Goal: Navigation & Orientation: Find specific page/section

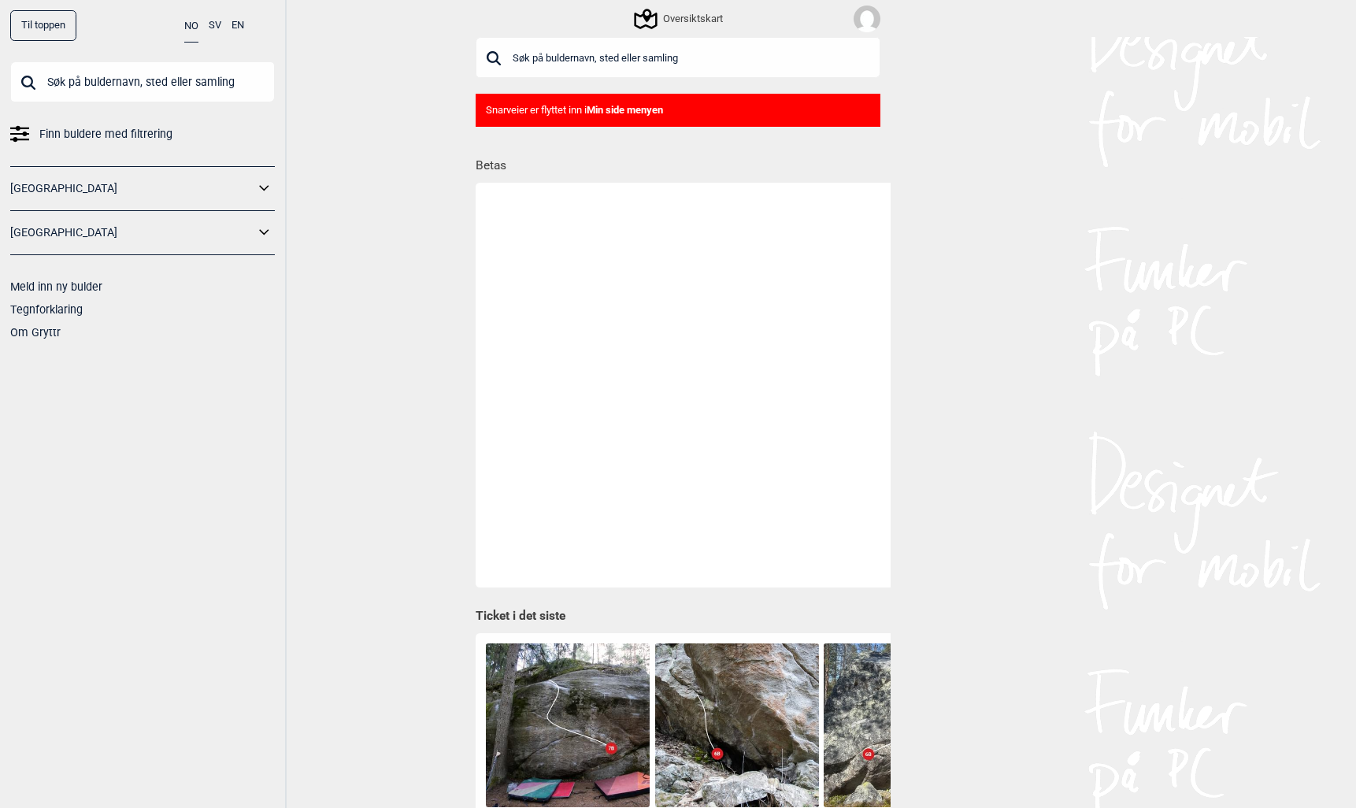
scroll to position [0, 940]
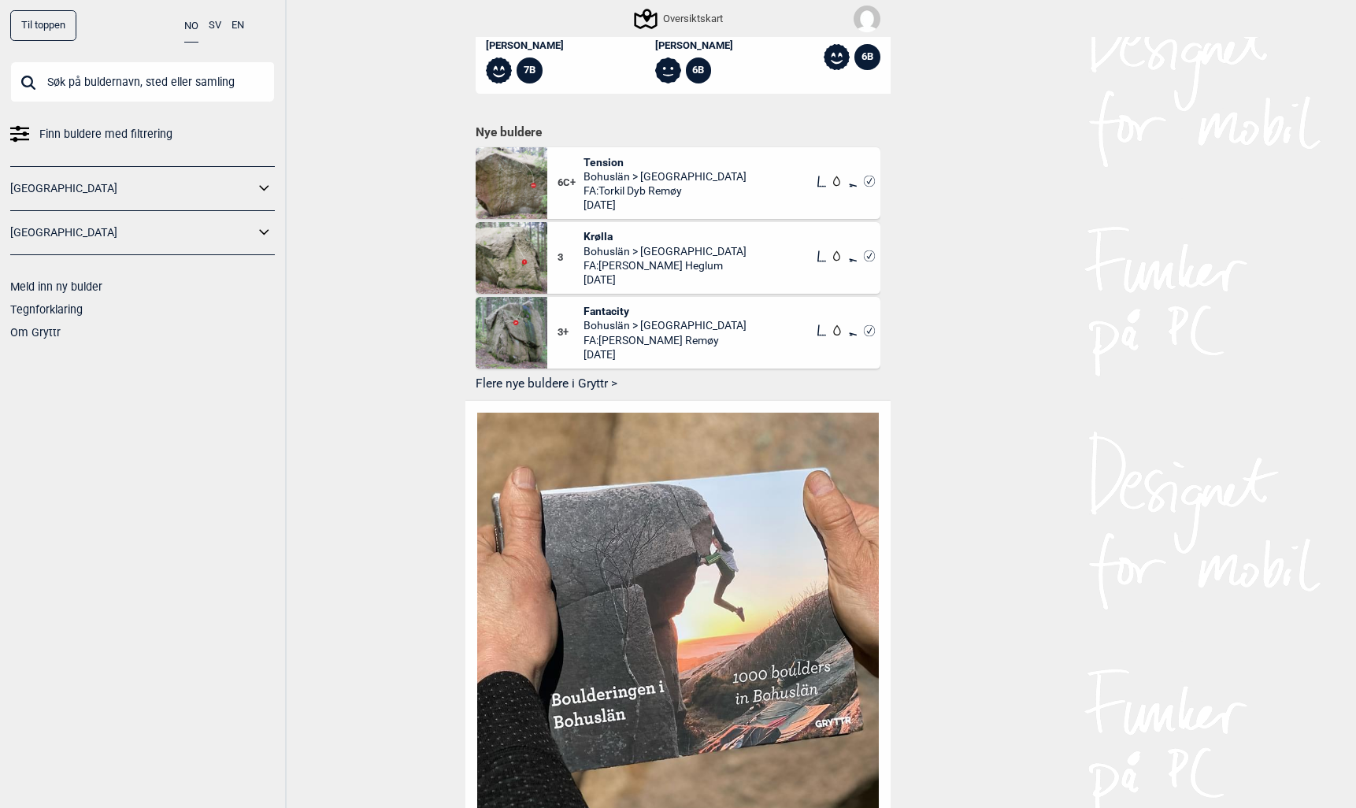
click at [53, 31] on div "Til toppen" at bounding box center [43, 25] width 66 height 31
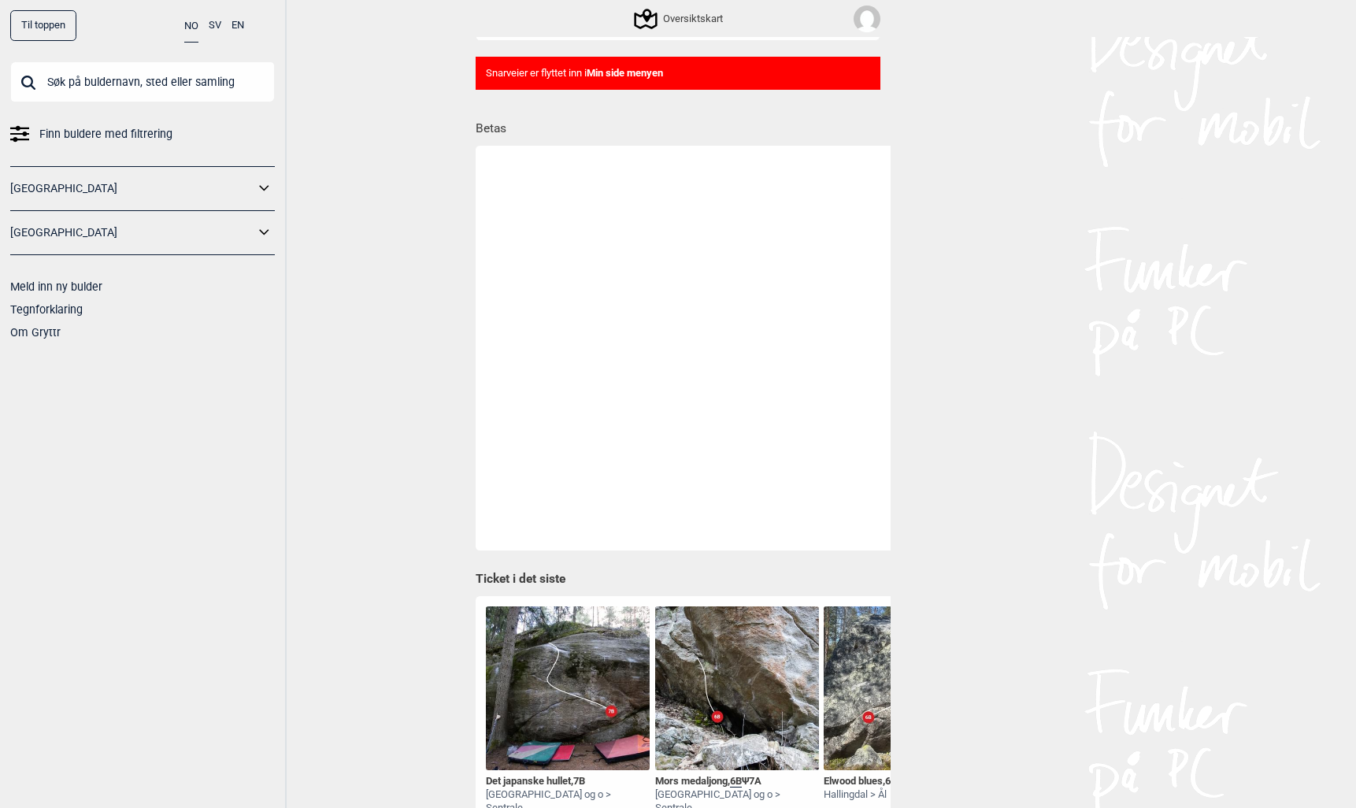
scroll to position [0, 0]
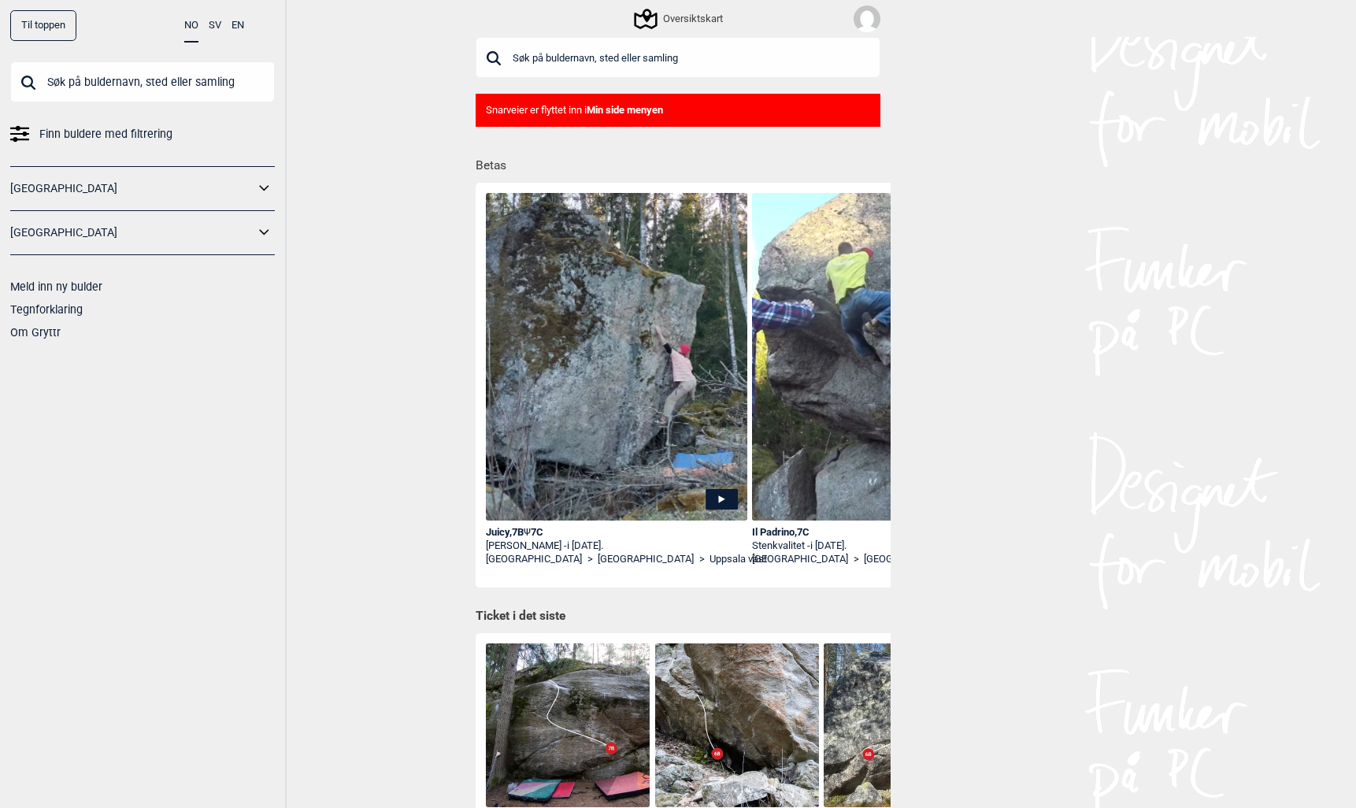
click at [520, 536] on div "Juicy , 7B Ψ 7C" at bounding box center [616, 532] width 261 height 13
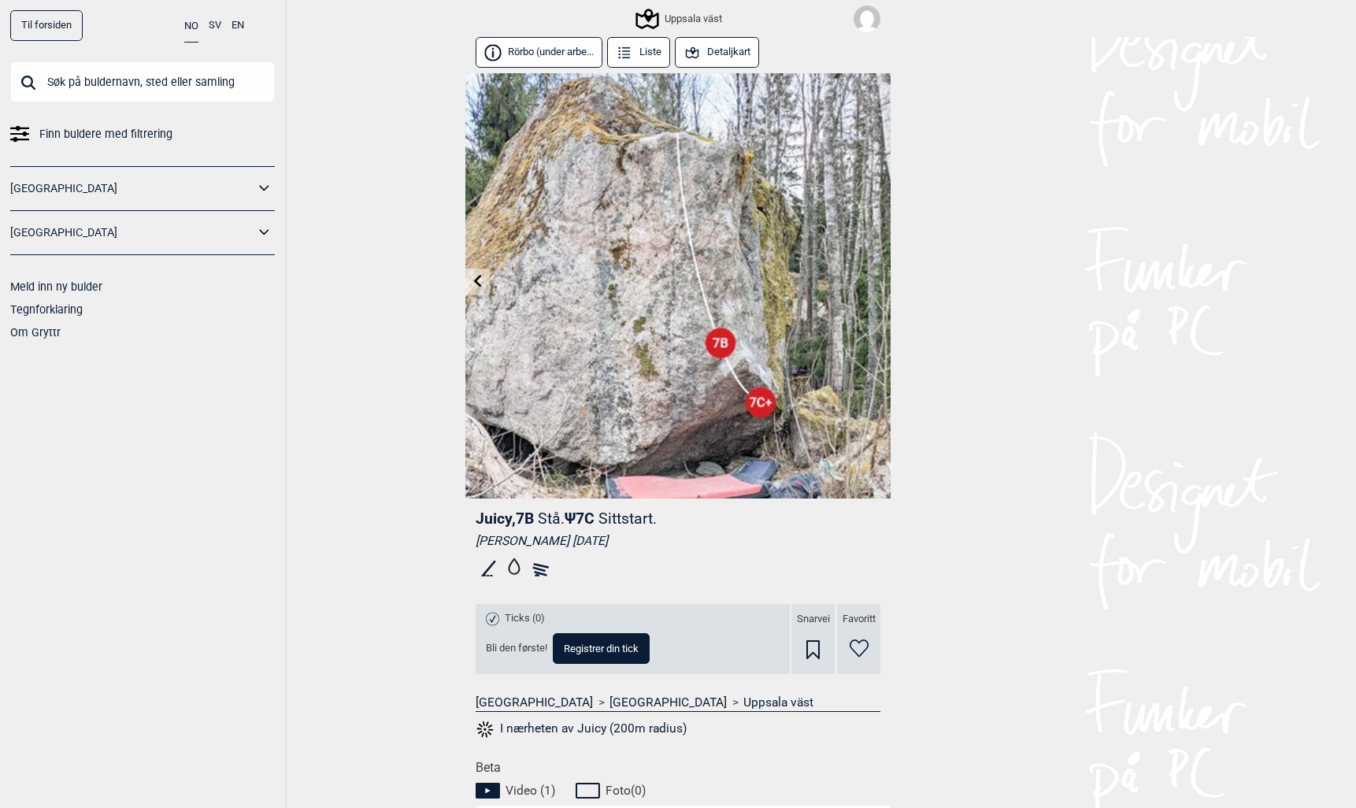
click at [715, 37] on button "Detaljkart" at bounding box center [717, 52] width 84 height 31
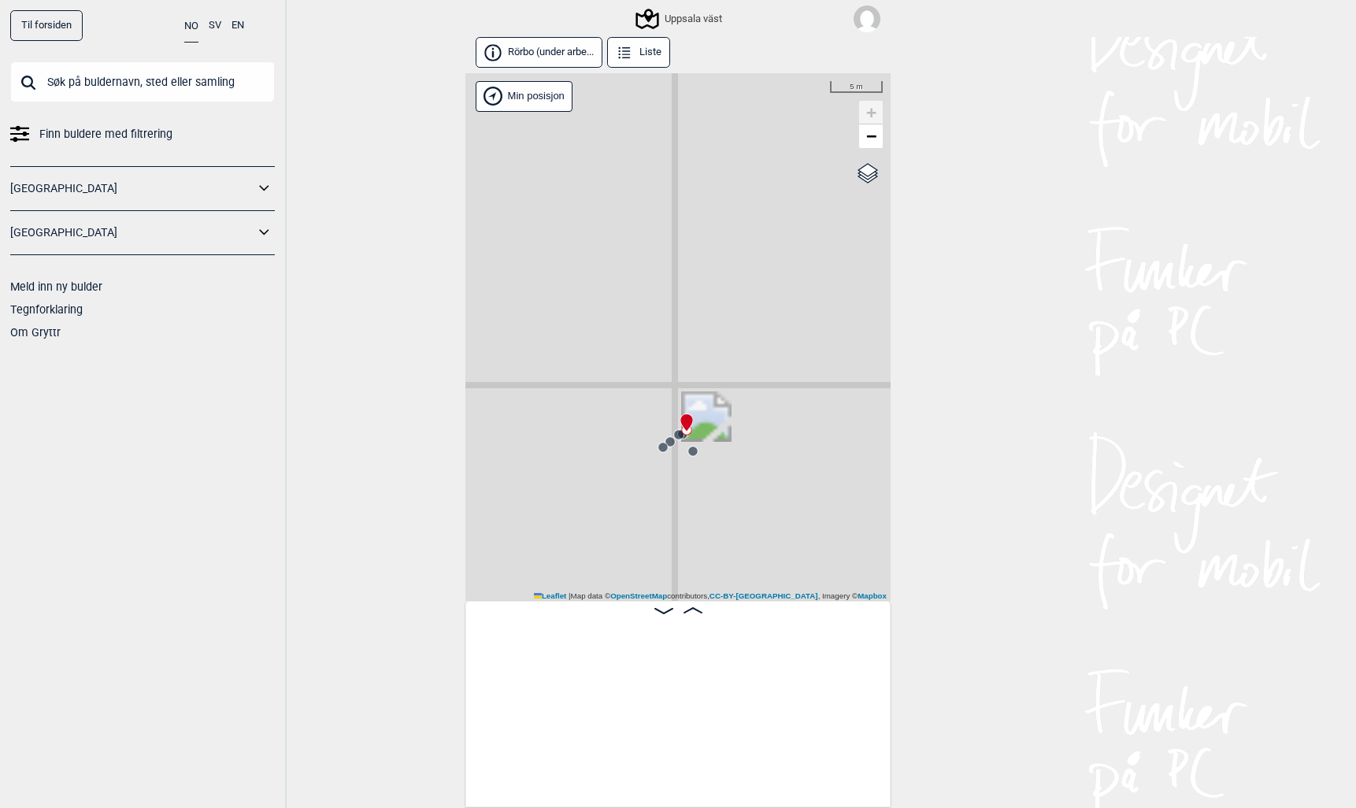
scroll to position [0, 124]
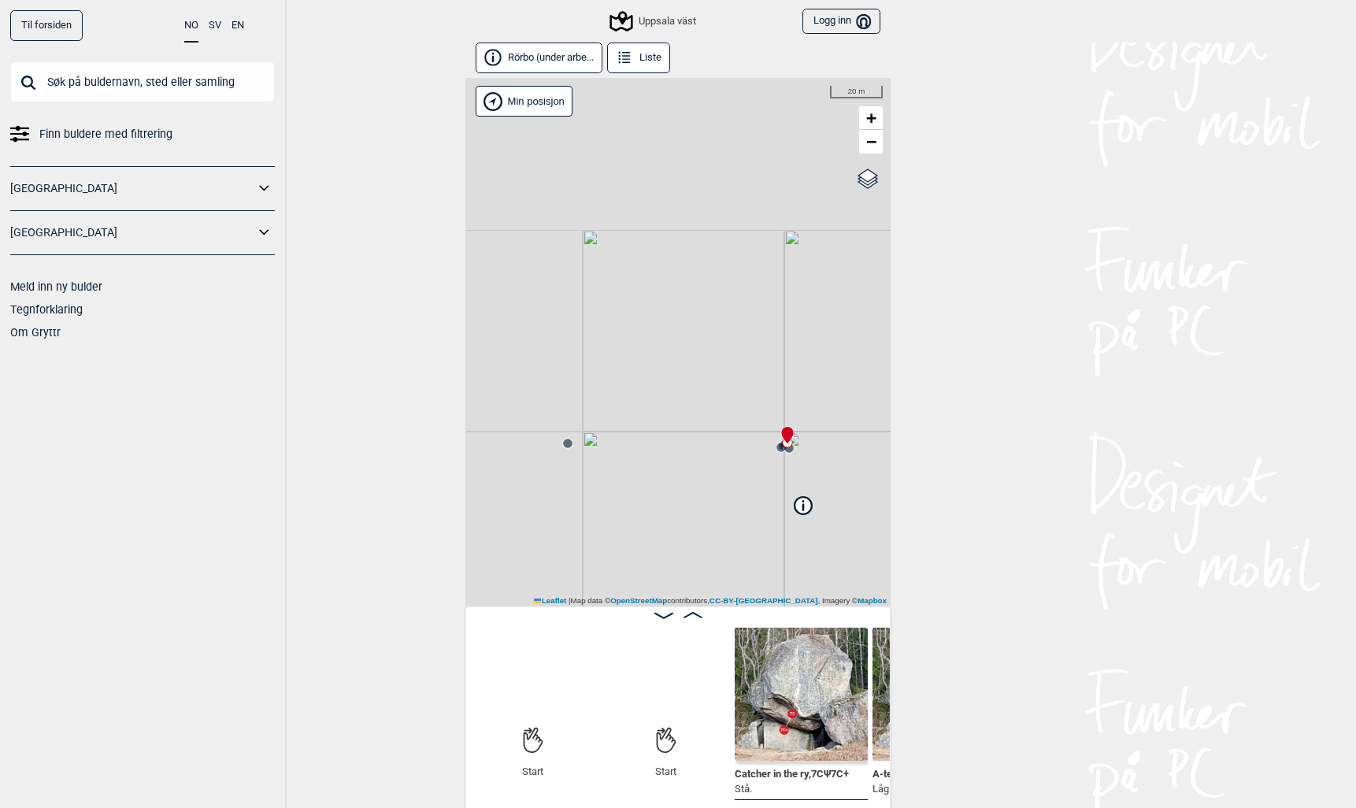
scroll to position [0, 124]
